Goal: Task Accomplishment & Management: Use online tool/utility

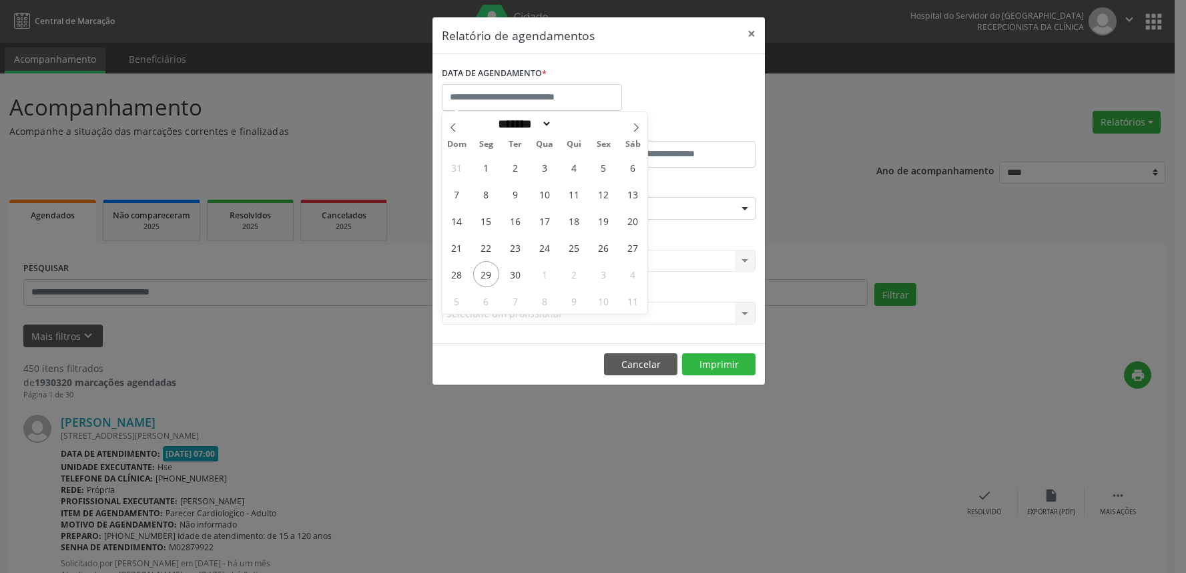
select select "*"
click at [492, 278] on span "29" at bounding box center [486, 274] width 26 height 26
type input "**********"
click at [492, 278] on span "29" at bounding box center [486, 274] width 26 height 26
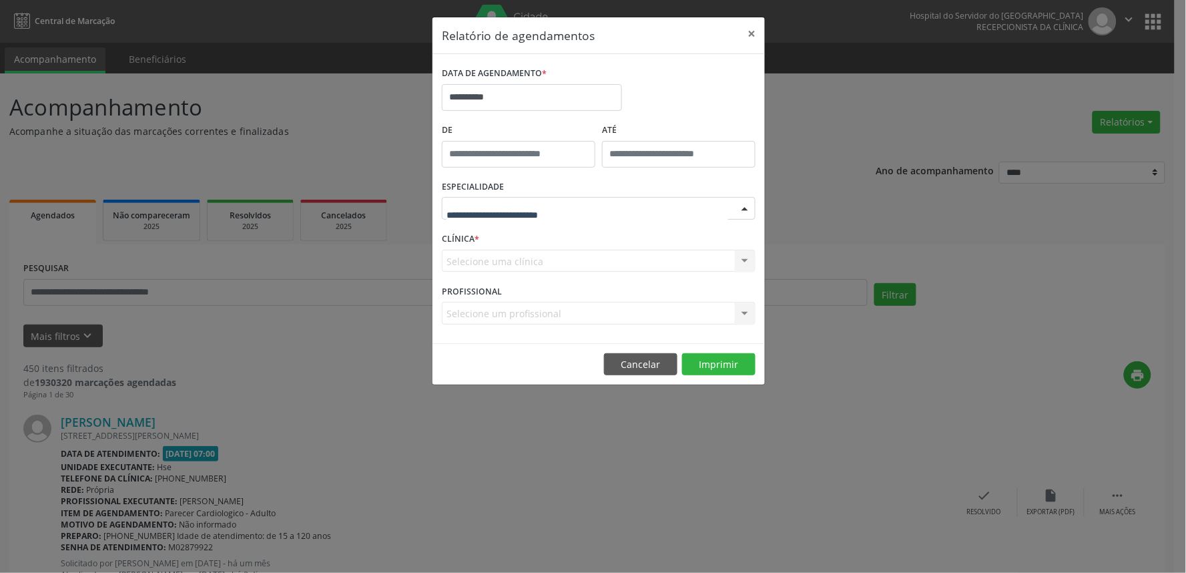
drag, startPoint x: 511, startPoint y: 204, endPoint x: 515, endPoint y: 219, distance: 15.7
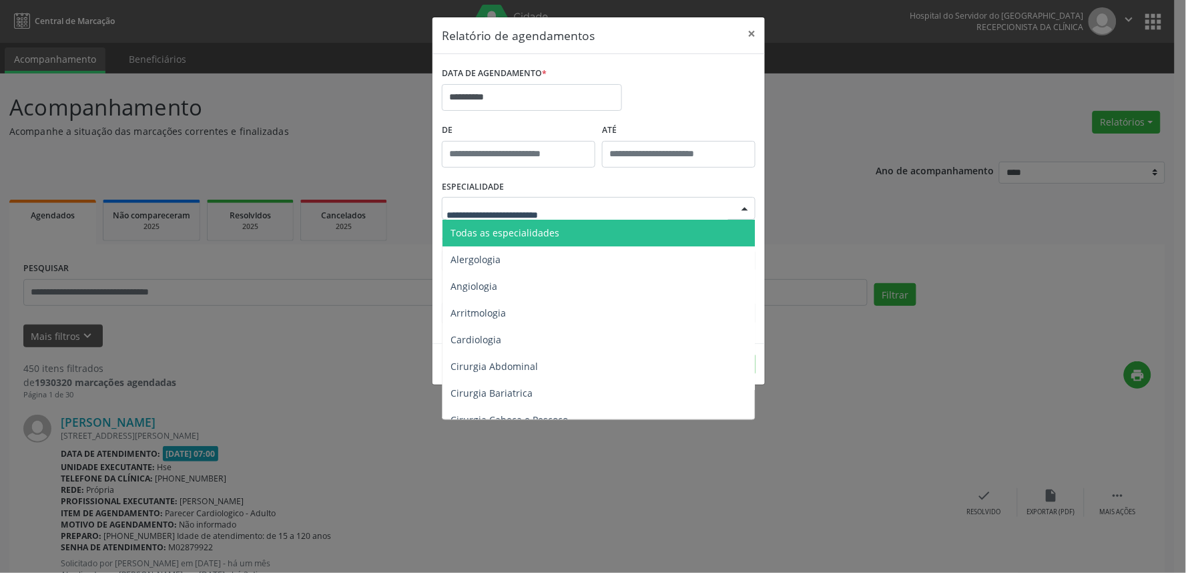
click at [510, 234] on span "Todas as especialidades" at bounding box center [505, 232] width 109 height 13
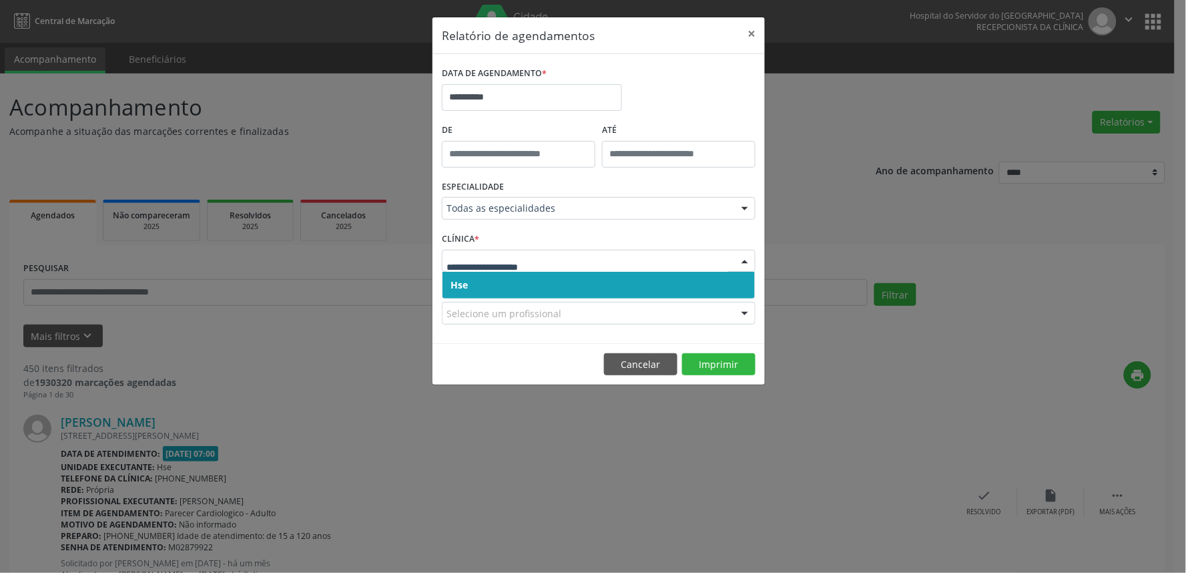
click at [495, 281] on span "Hse" at bounding box center [599, 285] width 312 height 27
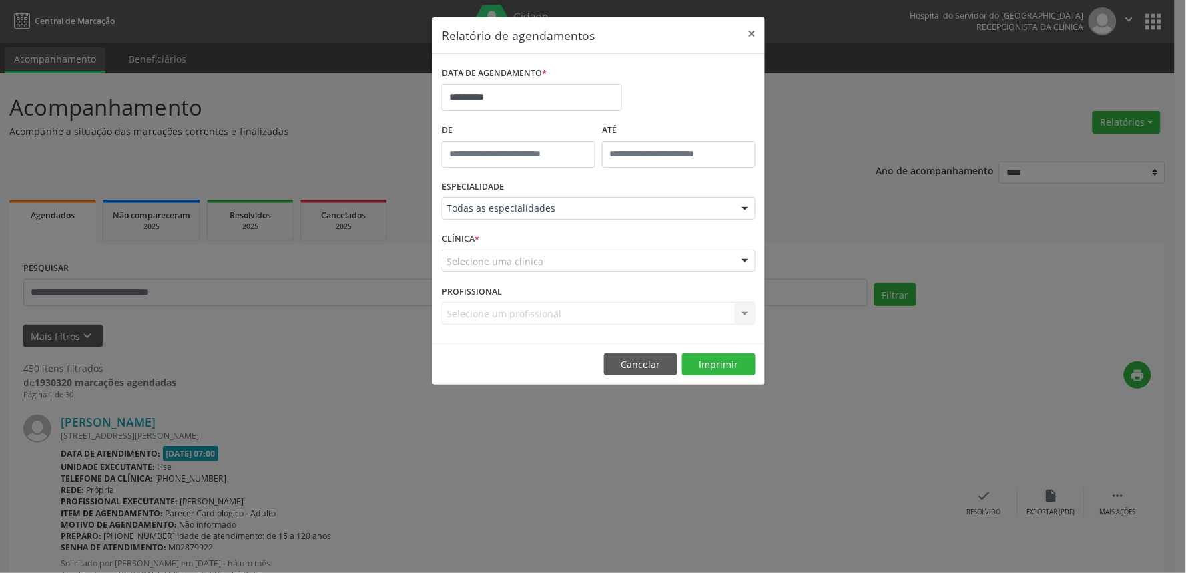
drag, startPoint x: 493, startPoint y: 267, endPoint x: 492, endPoint y: 277, distance: 10.0
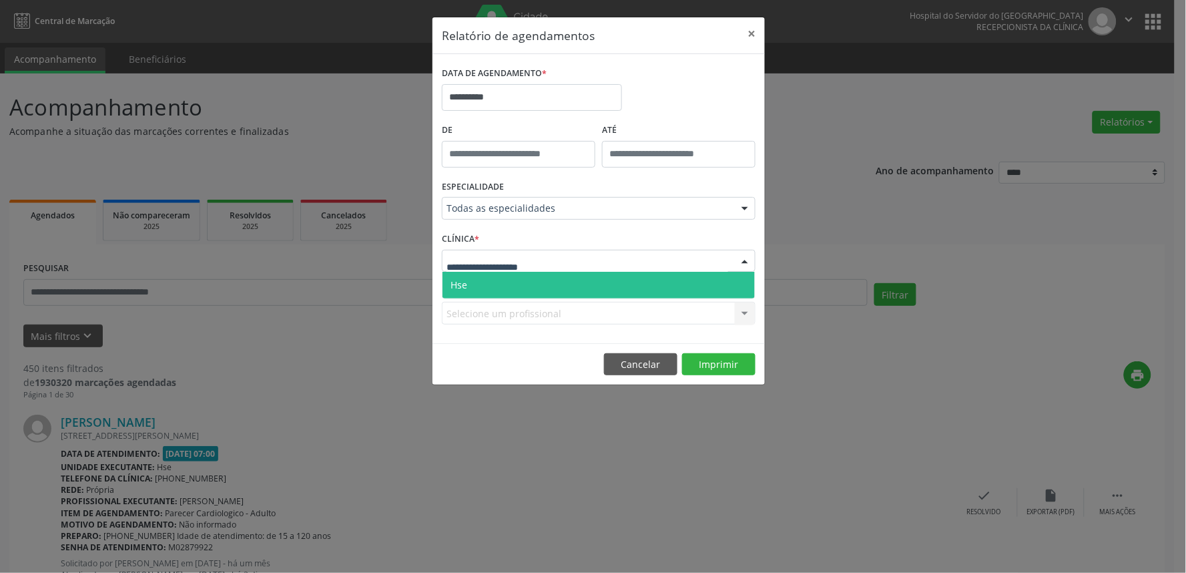
click at [492, 278] on span "Hse" at bounding box center [599, 285] width 312 height 27
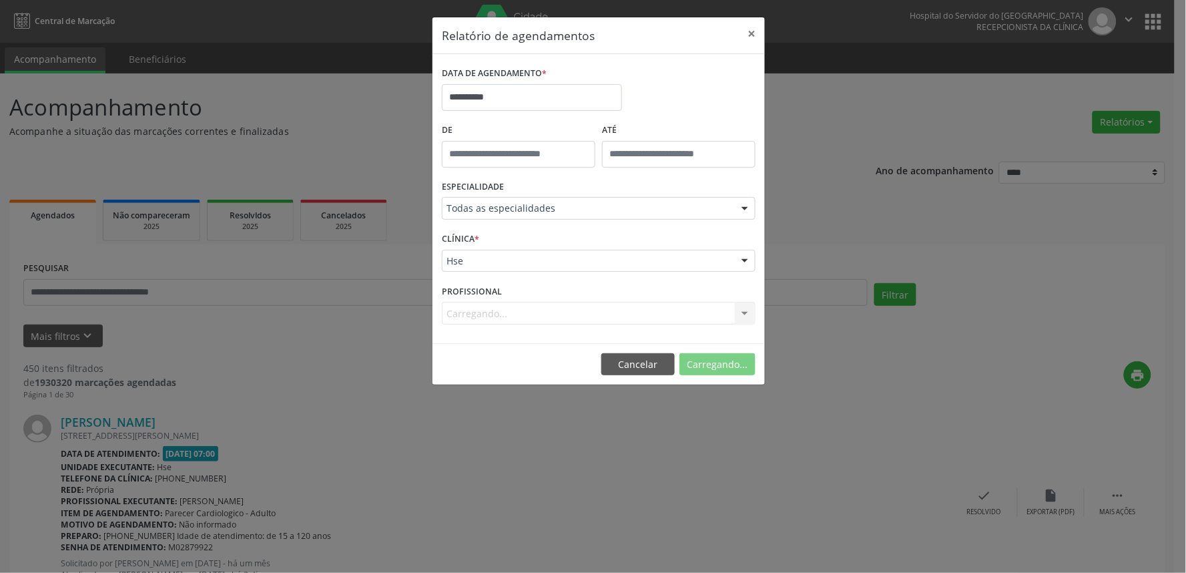
click at [527, 312] on div "Carregando... Nenhum resultado encontrado para: " " Não há nenhuma opção para s…" at bounding box center [599, 313] width 314 height 23
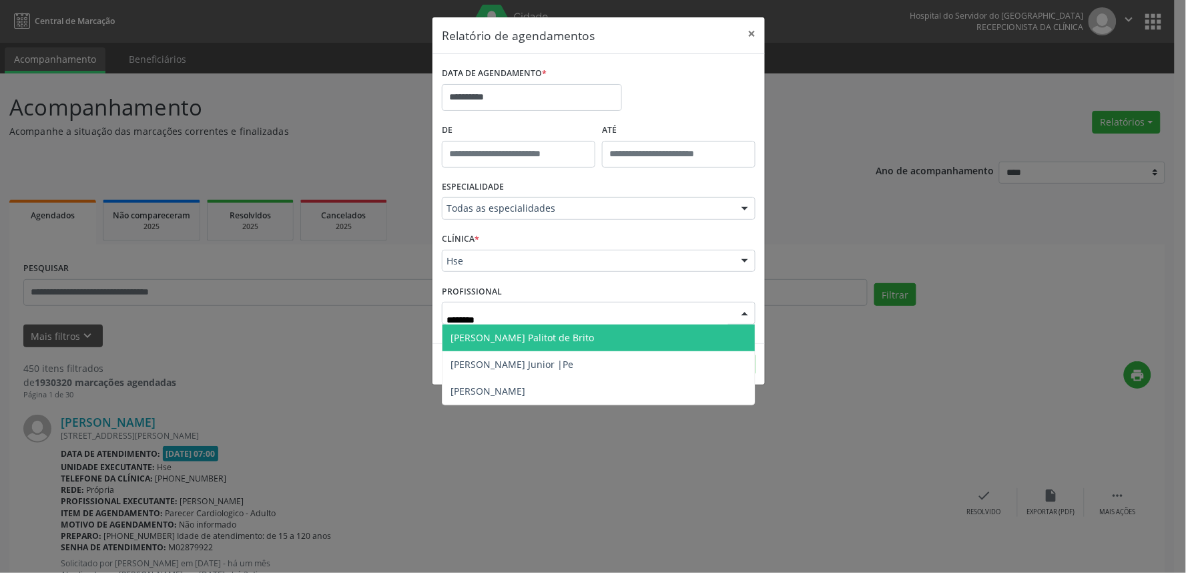
type input "*********"
click at [543, 335] on span "[PERSON_NAME] Palitot de Brito" at bounding box center [523, 337] width 144 height 13
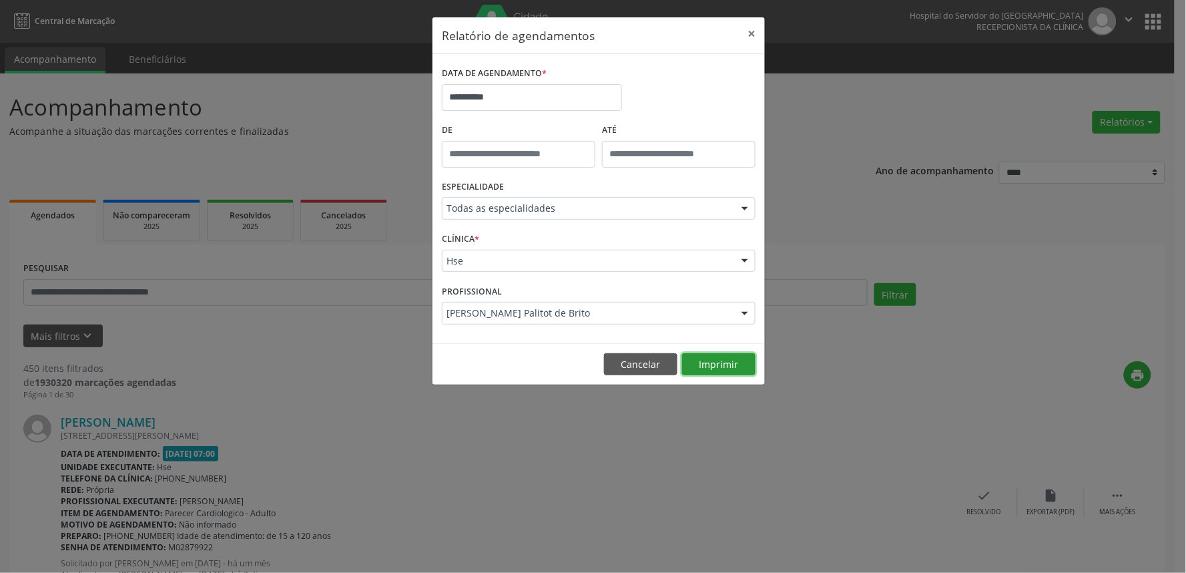
click at [721, 365] on button "Imprimir" at bounding box center [718, 364] width 73 height 23
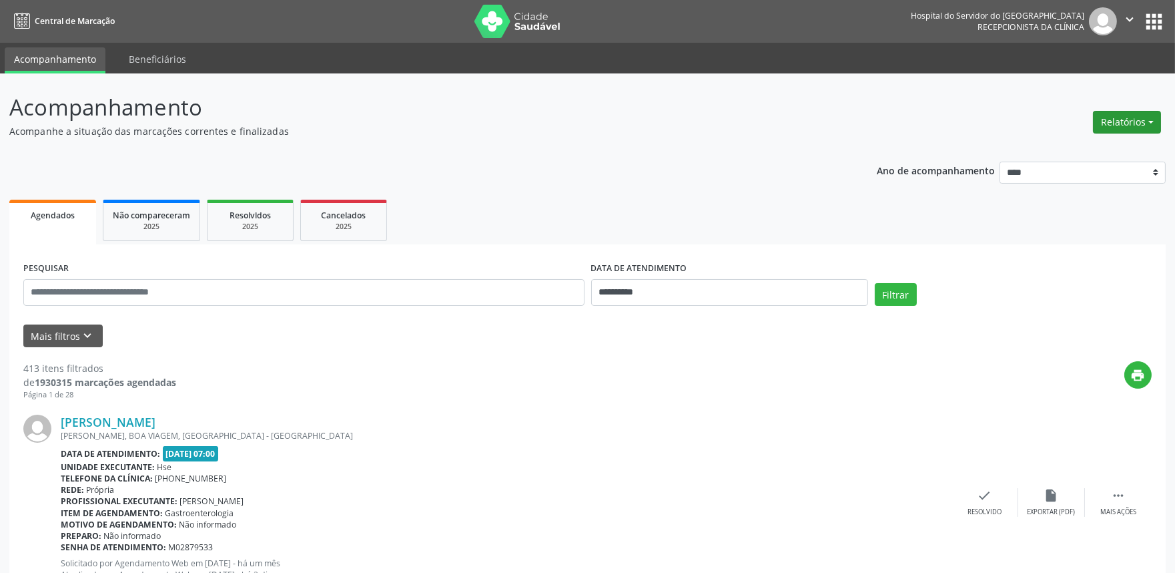
click at [1125, 123] on button "Relatórios" at bounding box center [1127, 122] width 68 height 23
click at [1053, 154] on link "Agendamentos" at bounding box center [1090, 150] width 144 height 19
select select "*"
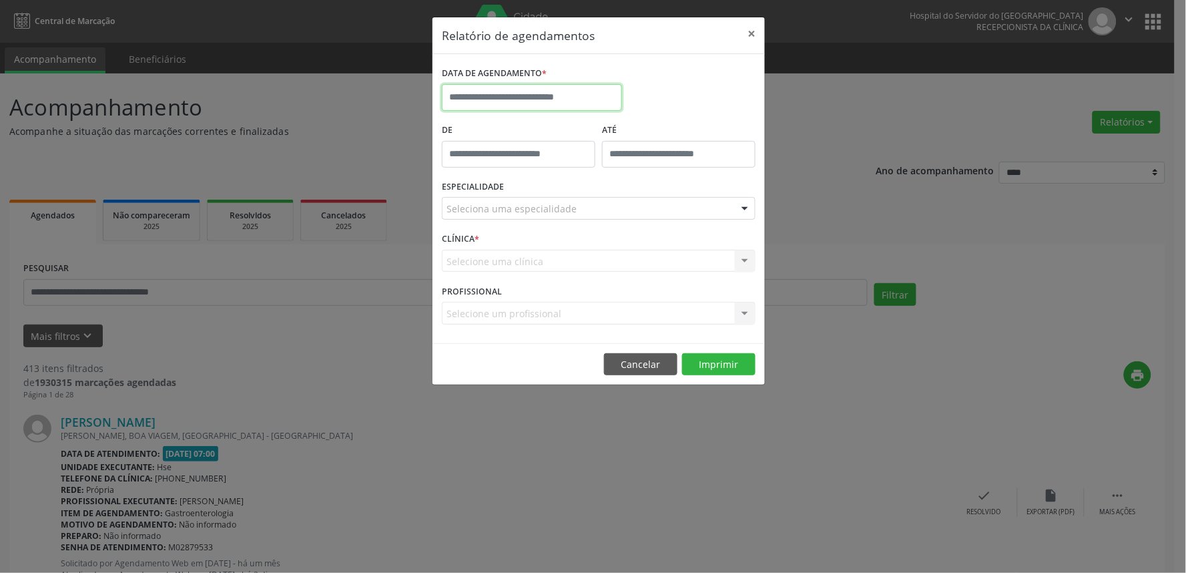
click at [488, 97] on input "text" at bounding box center [532, 97] width 180 height 27
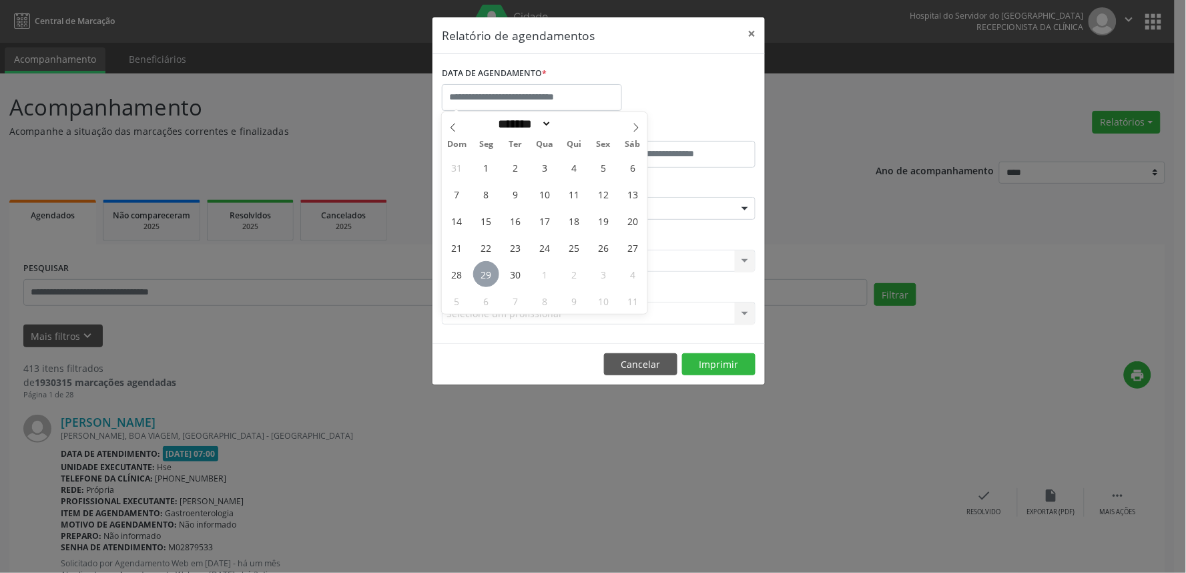
click at [483, 274] on span "29" at bounding box center [486, 274] width 26 height 26
type input "**********"
click at [483, 274] on span "29" at bounding box center [486, 274] width 26 height 26
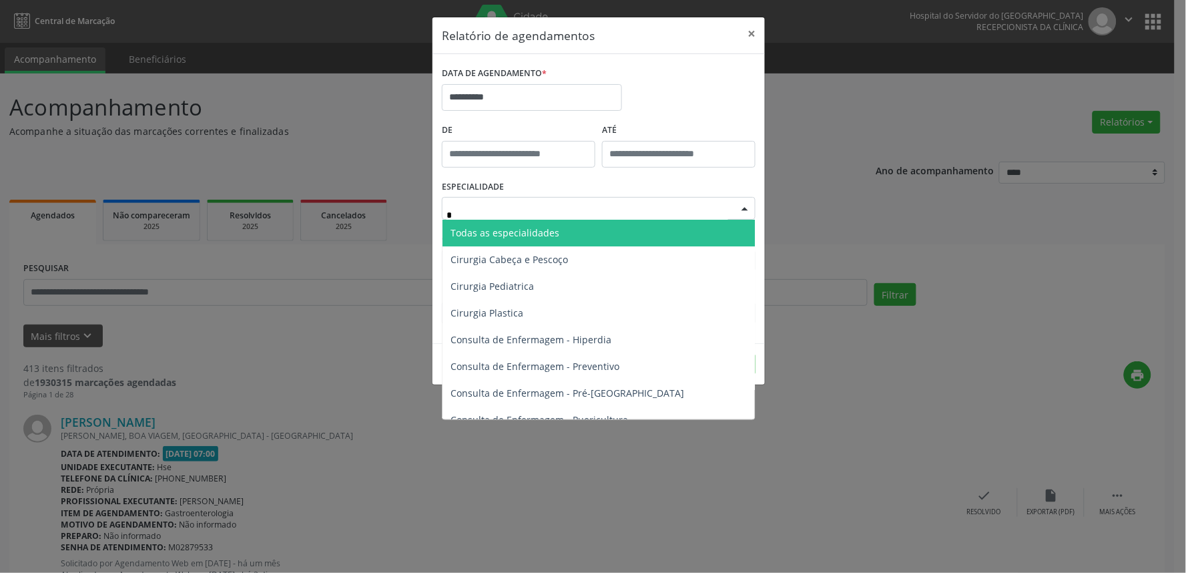
type input "**"
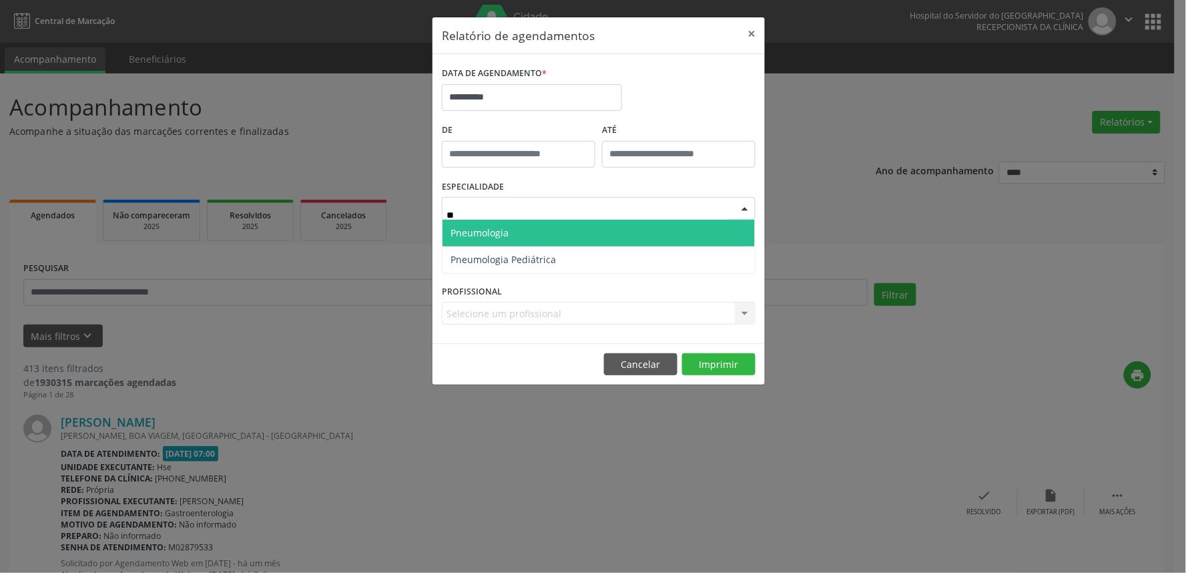
click at [495, 229] on span "Pneumologia" at bounding box center [480, 232] width 58 height 13
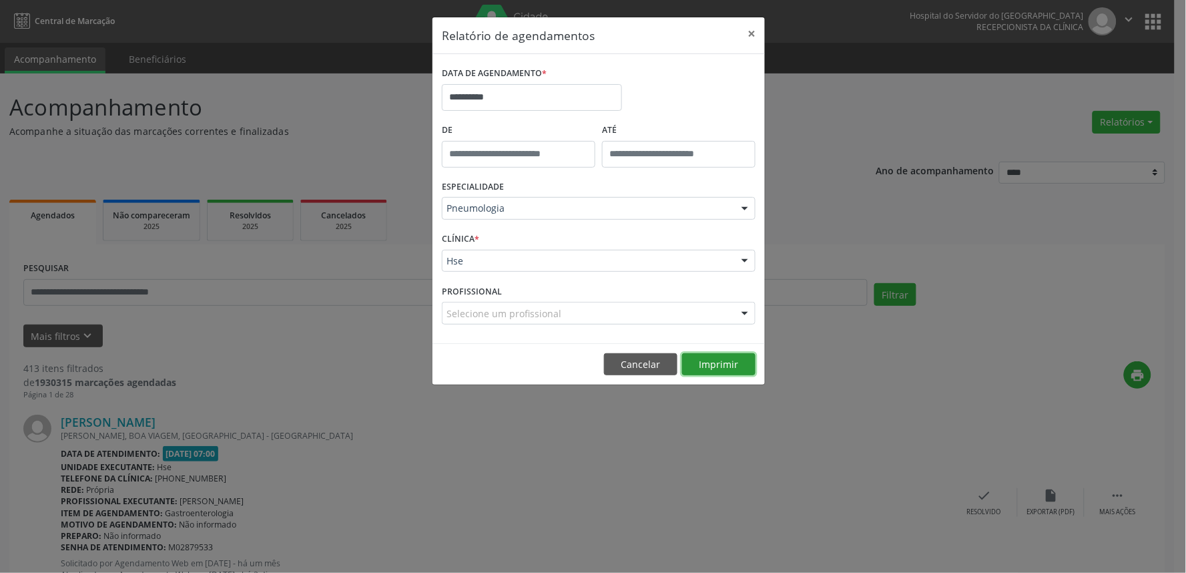
click at [718, 366] on button "Imprimir" at bounding box center [718, 364] width 73 height 23
